Goal: Information Seeking & Learning: Find specific fact

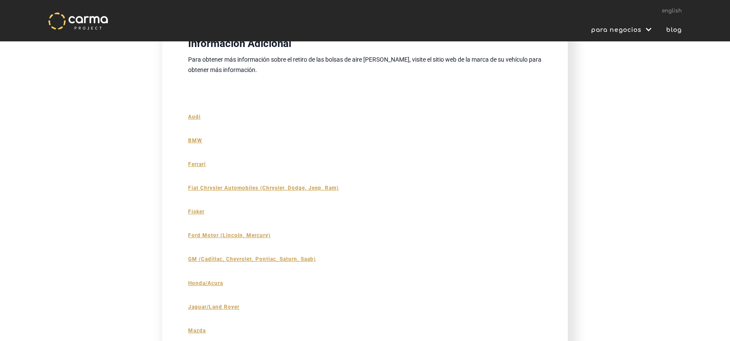
scroll to position [2803, 0]
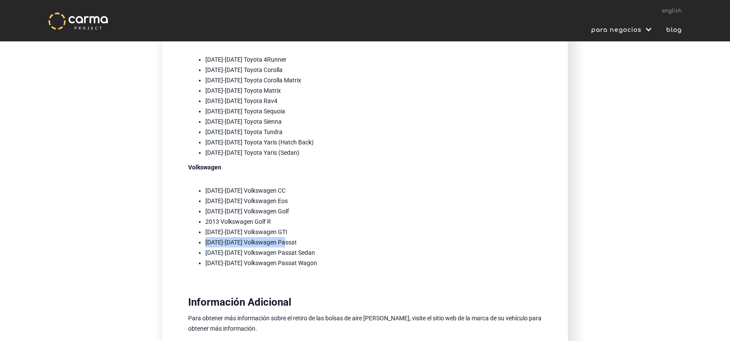
drag, startPoint x: 292, startPoint y: 244, endPoint x: 204, endPoint y: 245, distance: 87.6
click at [204, 245] on ul "[DATE]-[DATE] Volkswagen CC [DATE]-[DATE] Volkswagen Eos [DATE]-[DATE] Volkswag…" at bounding box center [365, 226] width 354 height 83
copy li "[DATE]-[DATE] Volkswagen Passat"
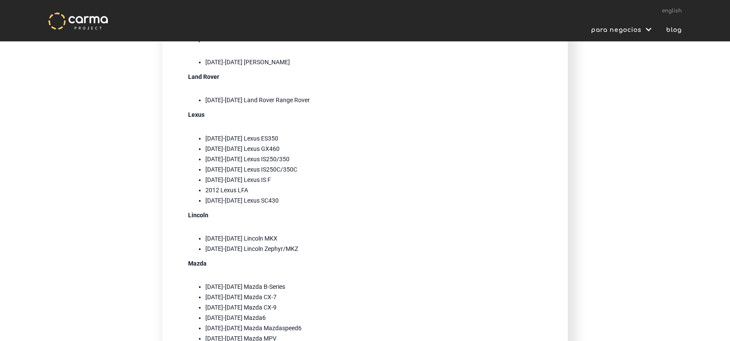
scroll to position [1380, 0]
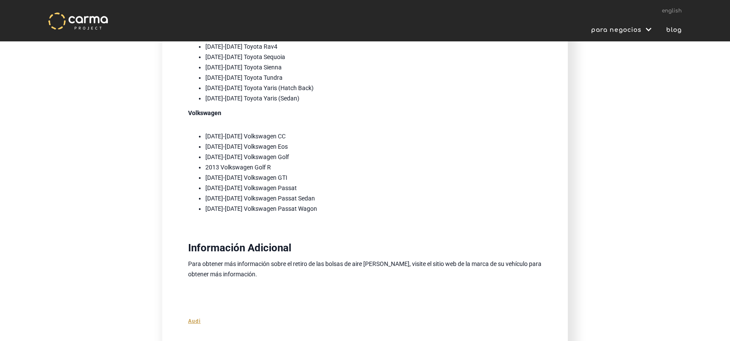
scroll to position [2760, 0]
